Goal: Task Accomplishment & Management: Manage account settings

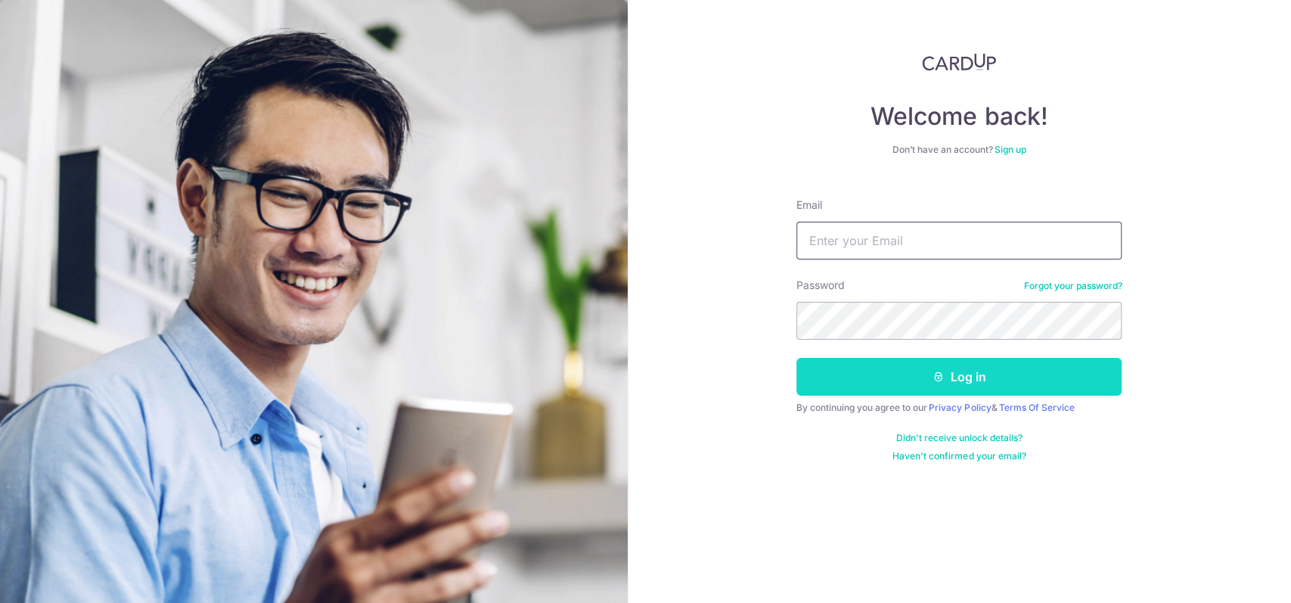
type input "[EMAIL_ADDRESS][DOMAIN_NAME]"
click at [909, 378] on button "Log in" at bounding box center [959, 377] width 325 height 38
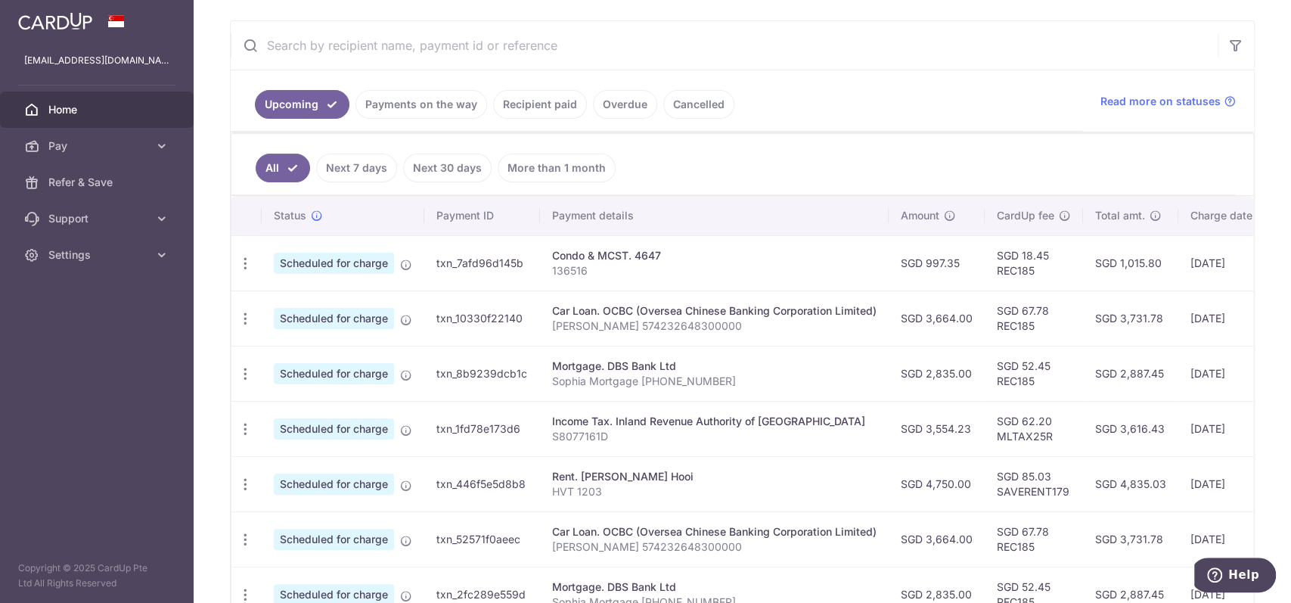
scroll to position [303, 0]
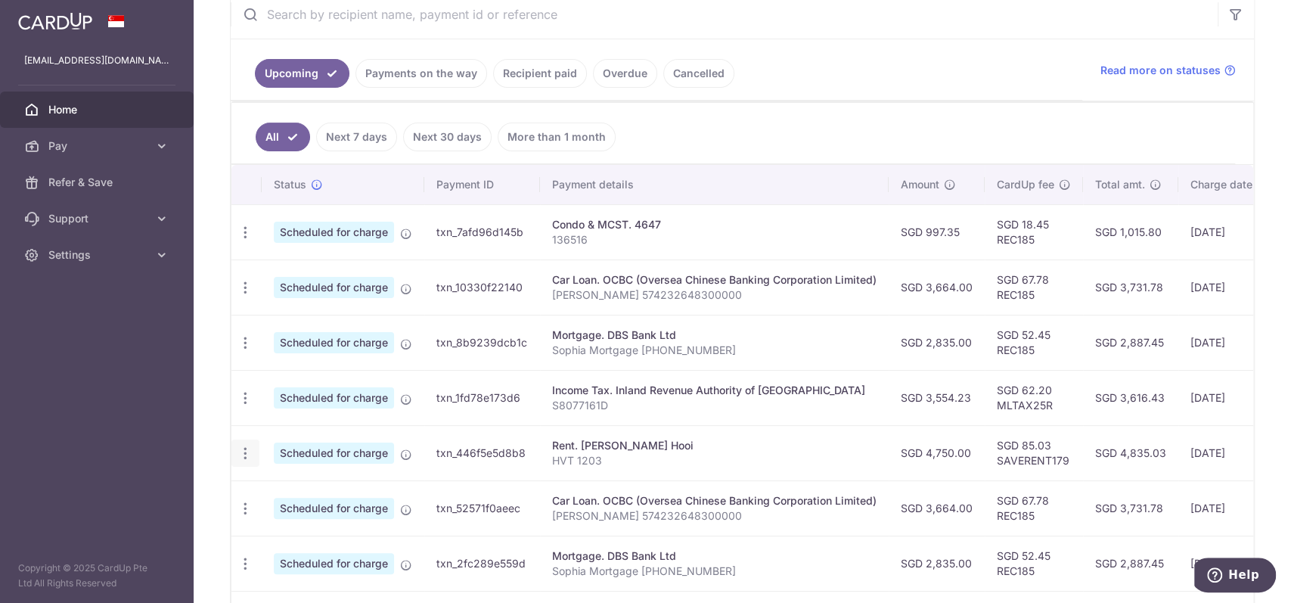
click at [243, 452] on icon "button" at bounding box center [246, 454] width 16 height 16
click at [294, 488] on span "Update payment" at bounding box center [326, 495] width 103 height 18
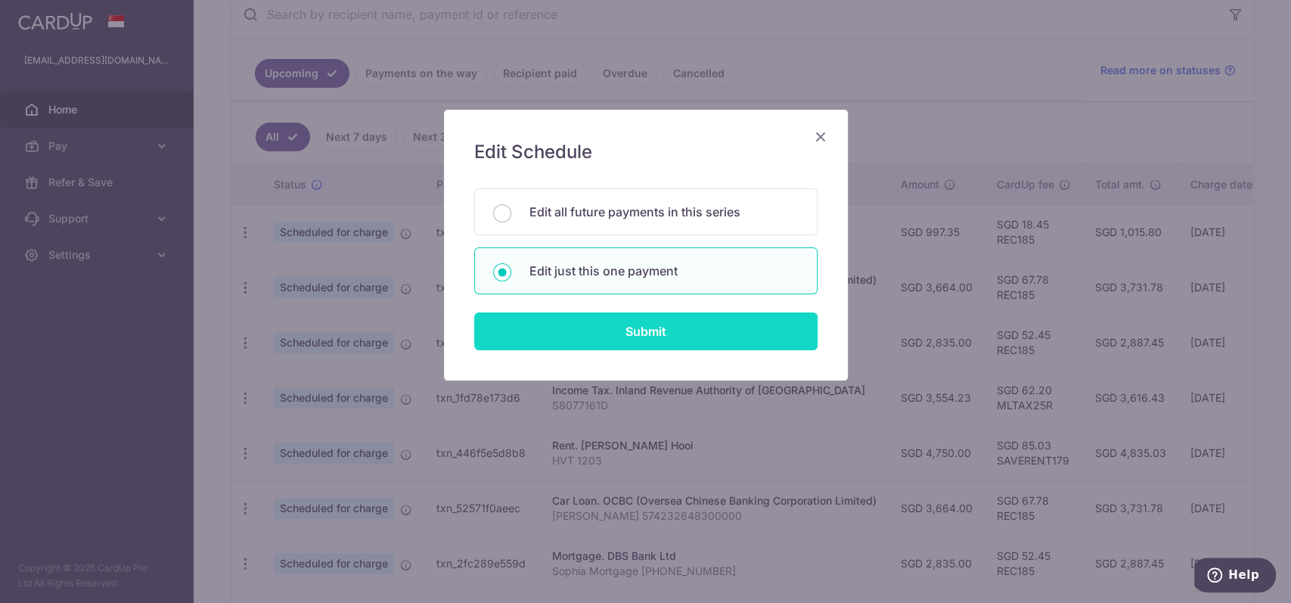
click at [617, 329] on input "Submit" at bounding box center [645, 331] width 343 height 38
radio input "true"
type input "4,750.00"
type input "[DATE]"
type input "HVT 1203"
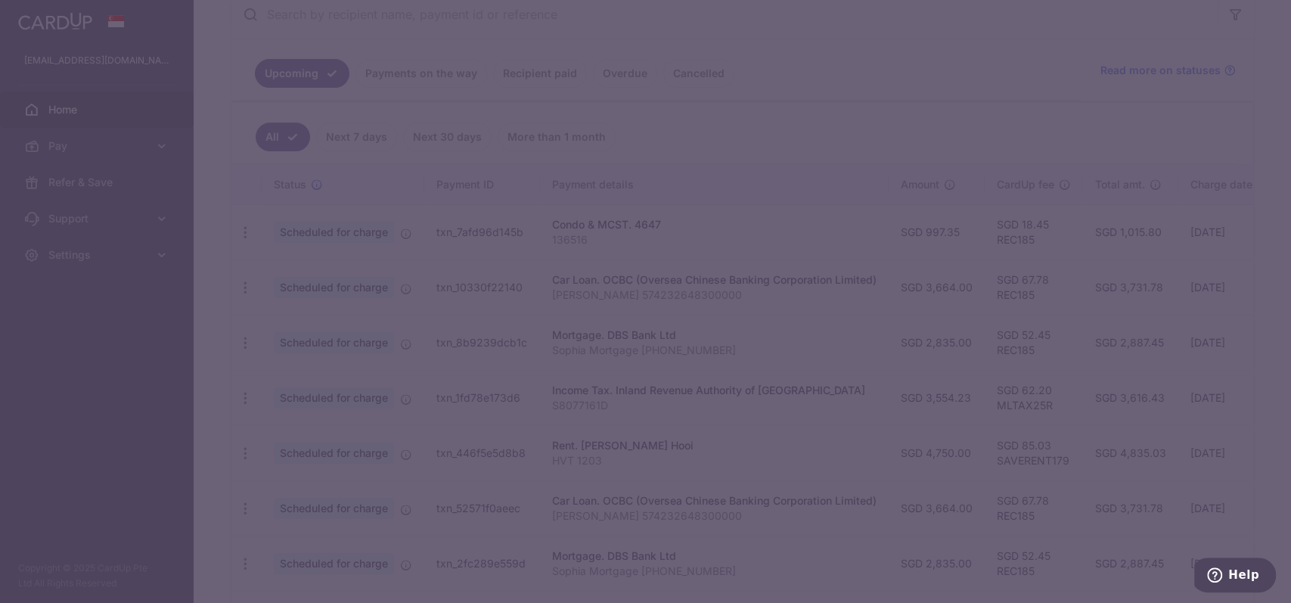
type input "SAVERENT179"
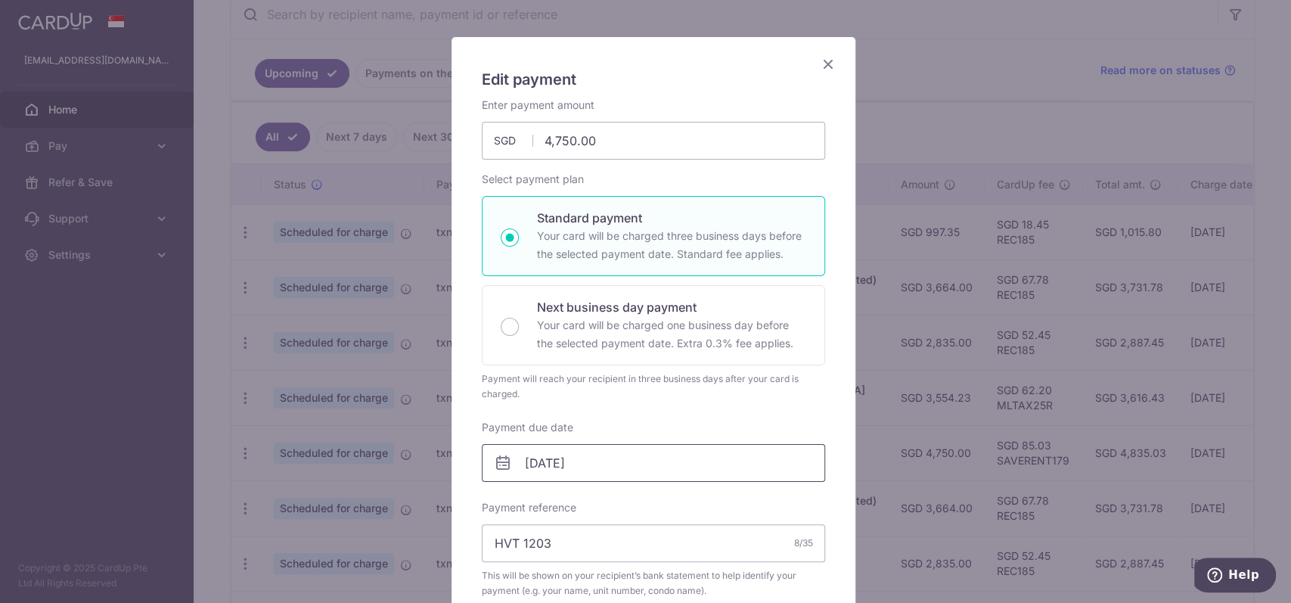
scroll to position [101, 0]
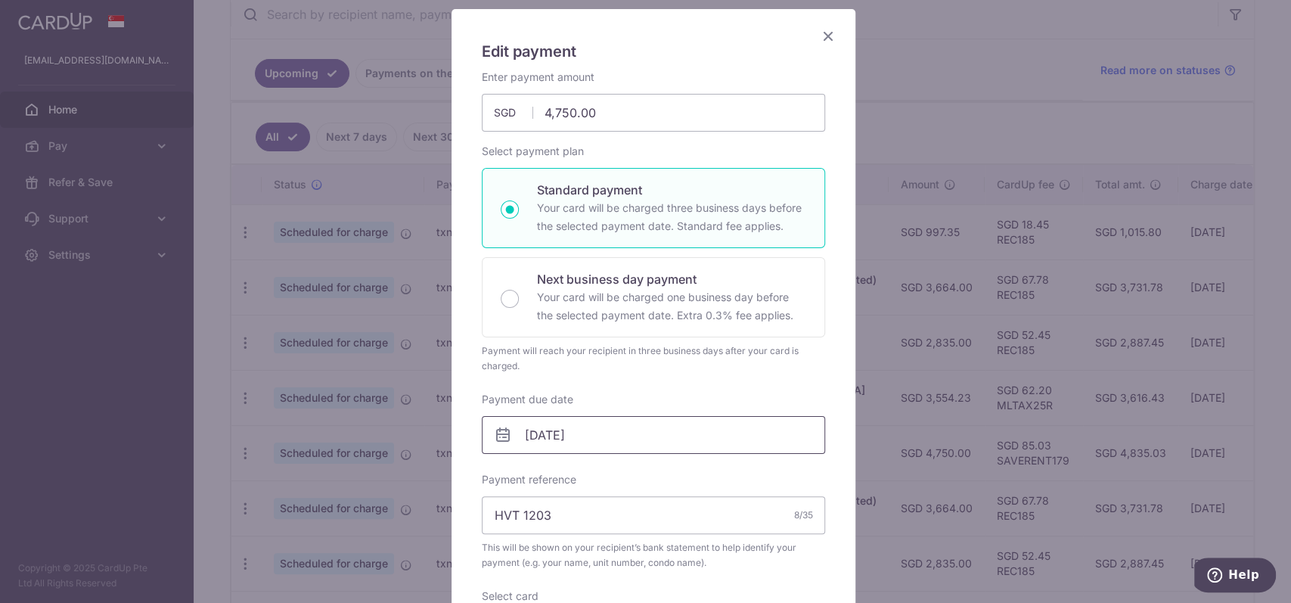
click at [651, 439] on input "[DATE]" at bounding box center [653, 435] width 343 height 38
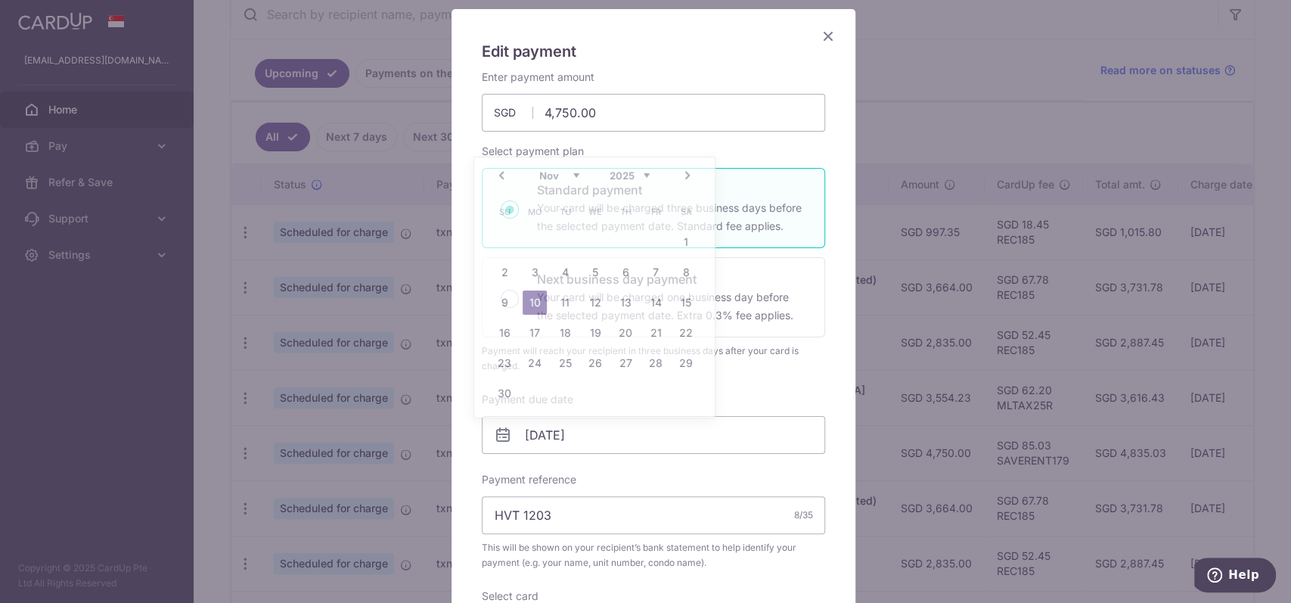
click at [785, 379] on div "Enter payment amount 4,750.00 4750.00 SGD To change the payment amount, please …" at bounding box center [653, 412] width 343 height 685
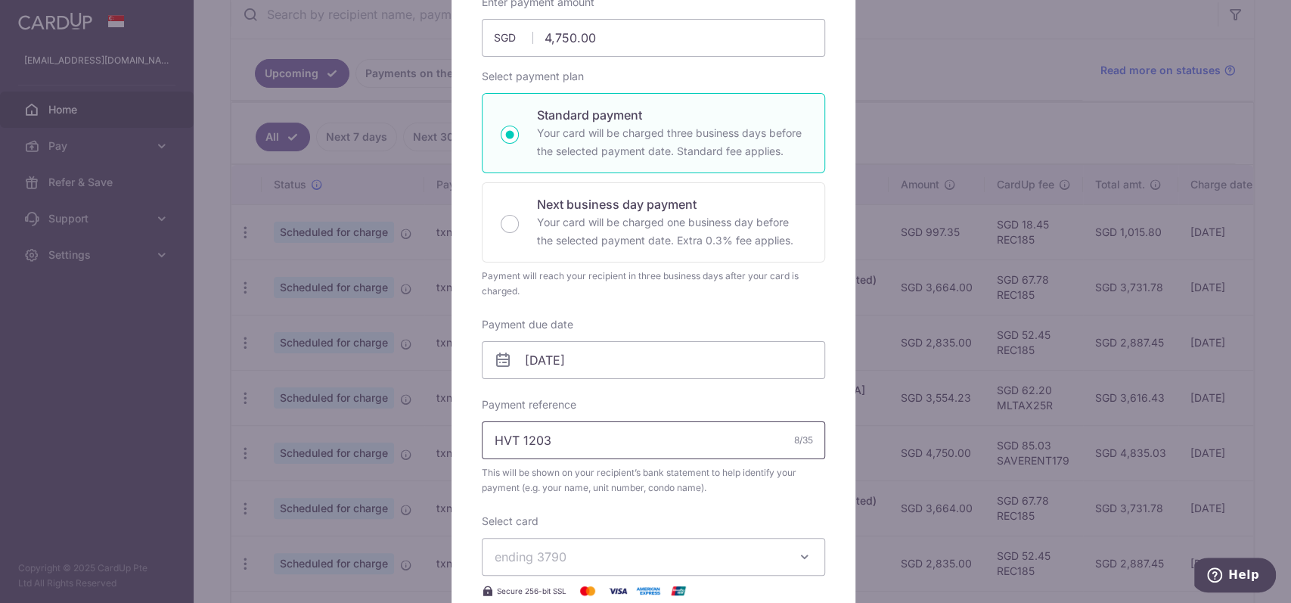
scroll to position [201, 0]
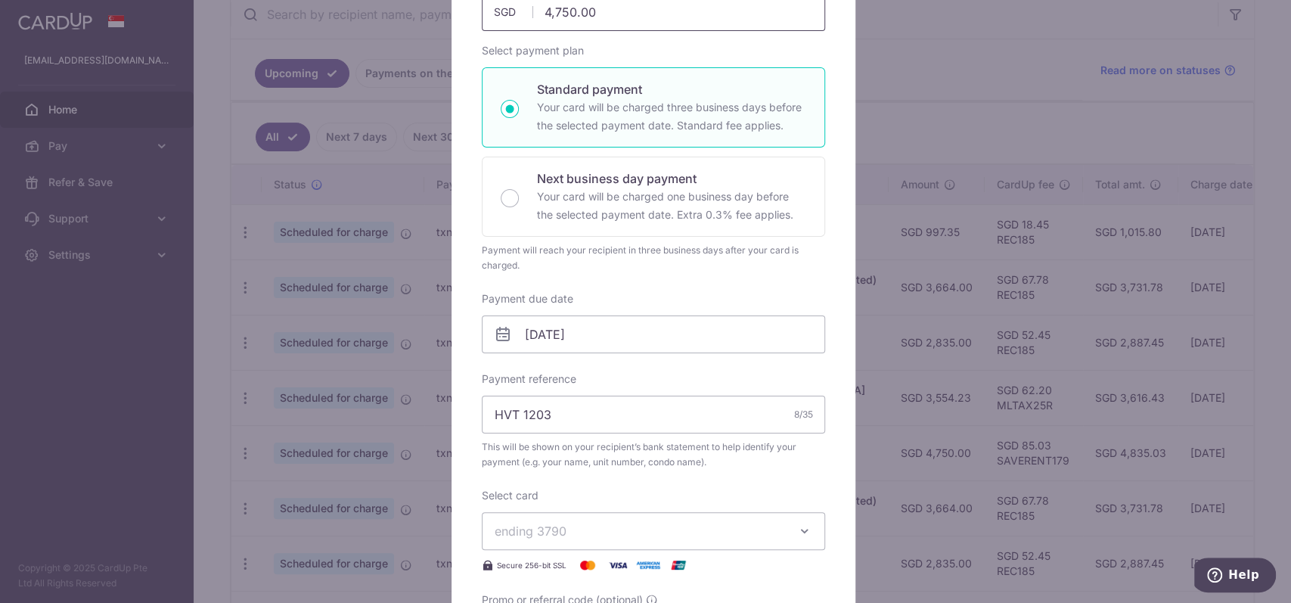
click at [601, 27] on input "4,750.00" at bounding box center [653, 12] width 343 height 38
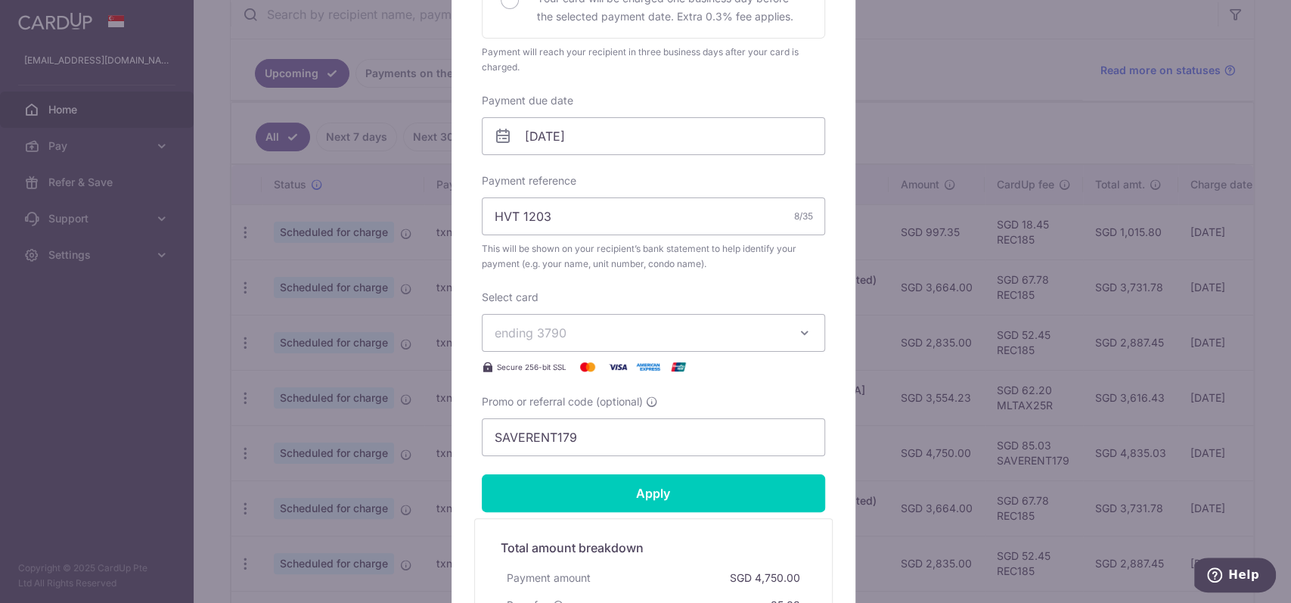
scroll to position [504, 0]
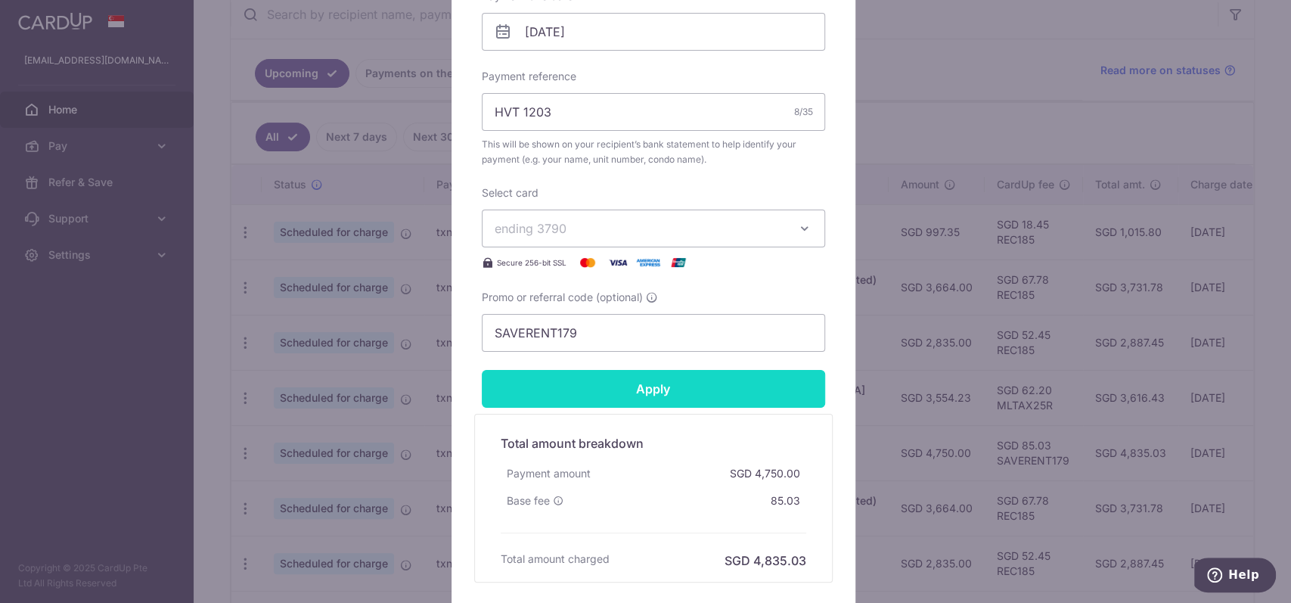
type input "4,660.00"
click at [667, 396] on input "Apply" at bounding box center [653, 389] width 343 height 38
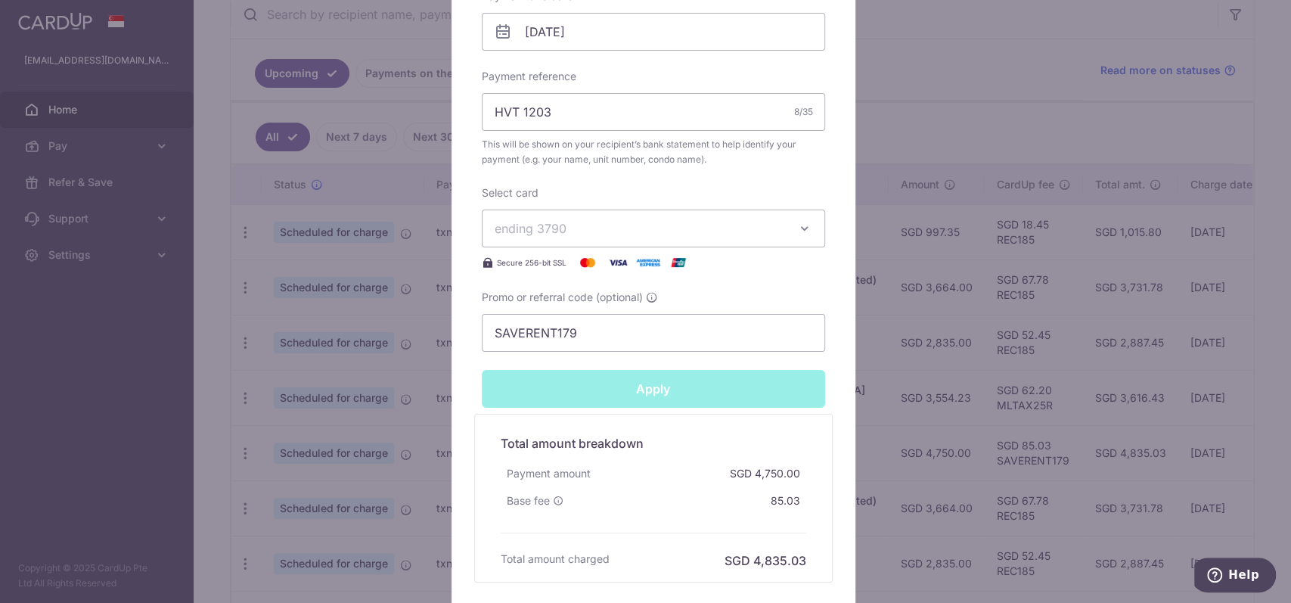
type input "Successfully Applied"
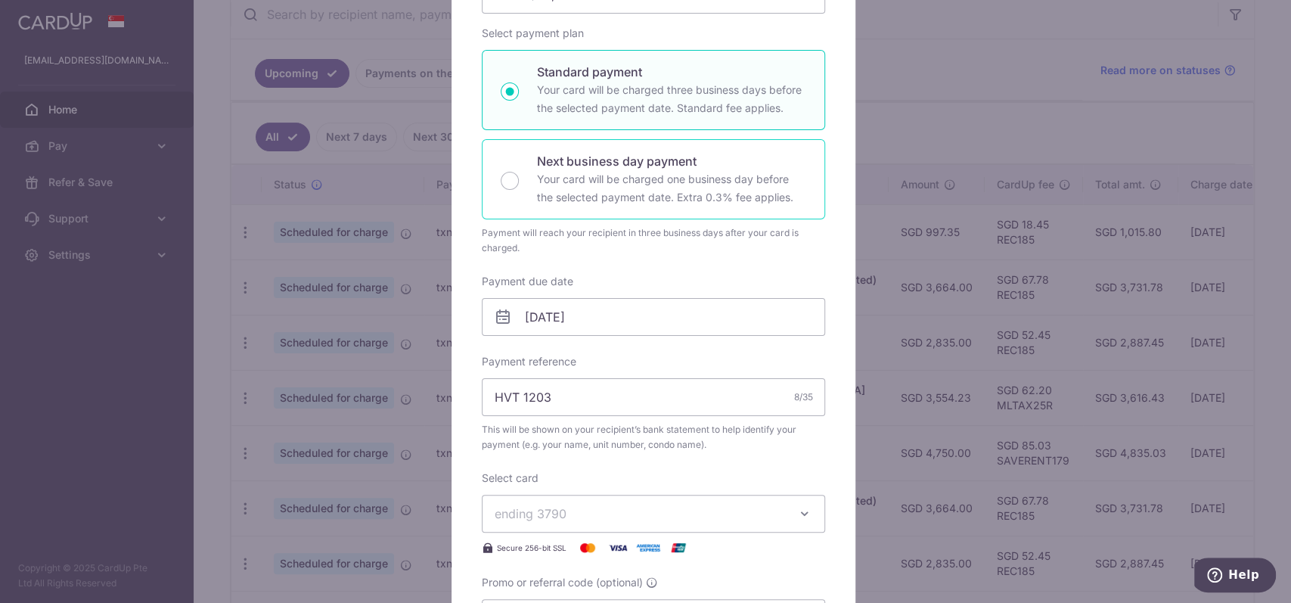
scroll to position [0, 0]
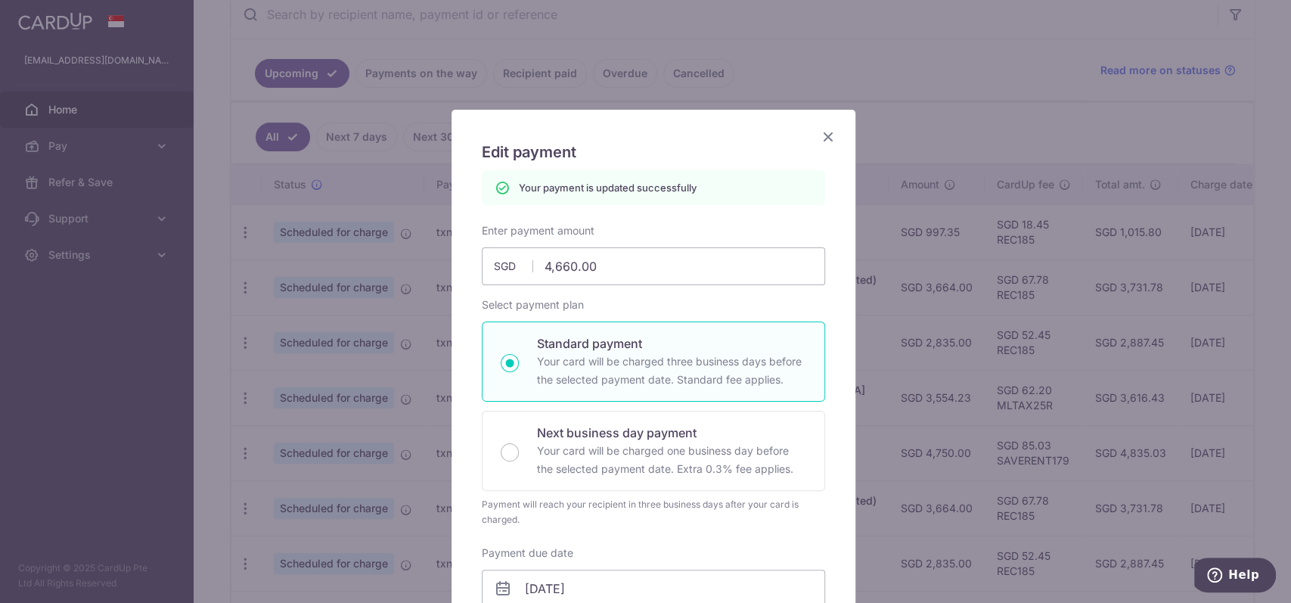
click at [908, 106] on div "Edit payment By clicking apply, you will make changes to all payments to Kuan K…" at bounding box center [645, 301] width 1291 height 603
